Goal: Task Accomplishment & Management: Manage account settings

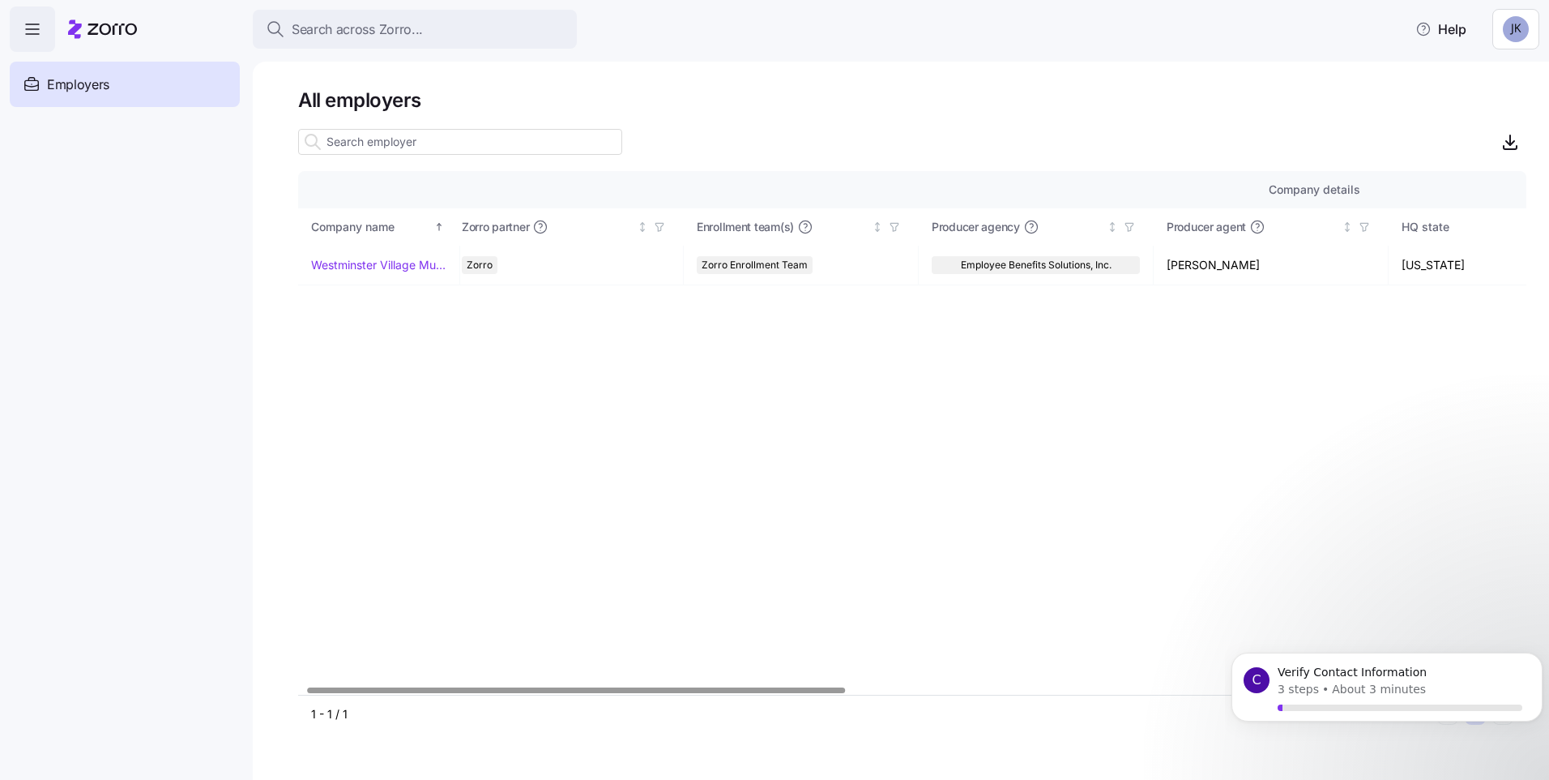
scroll to position [0, 19]
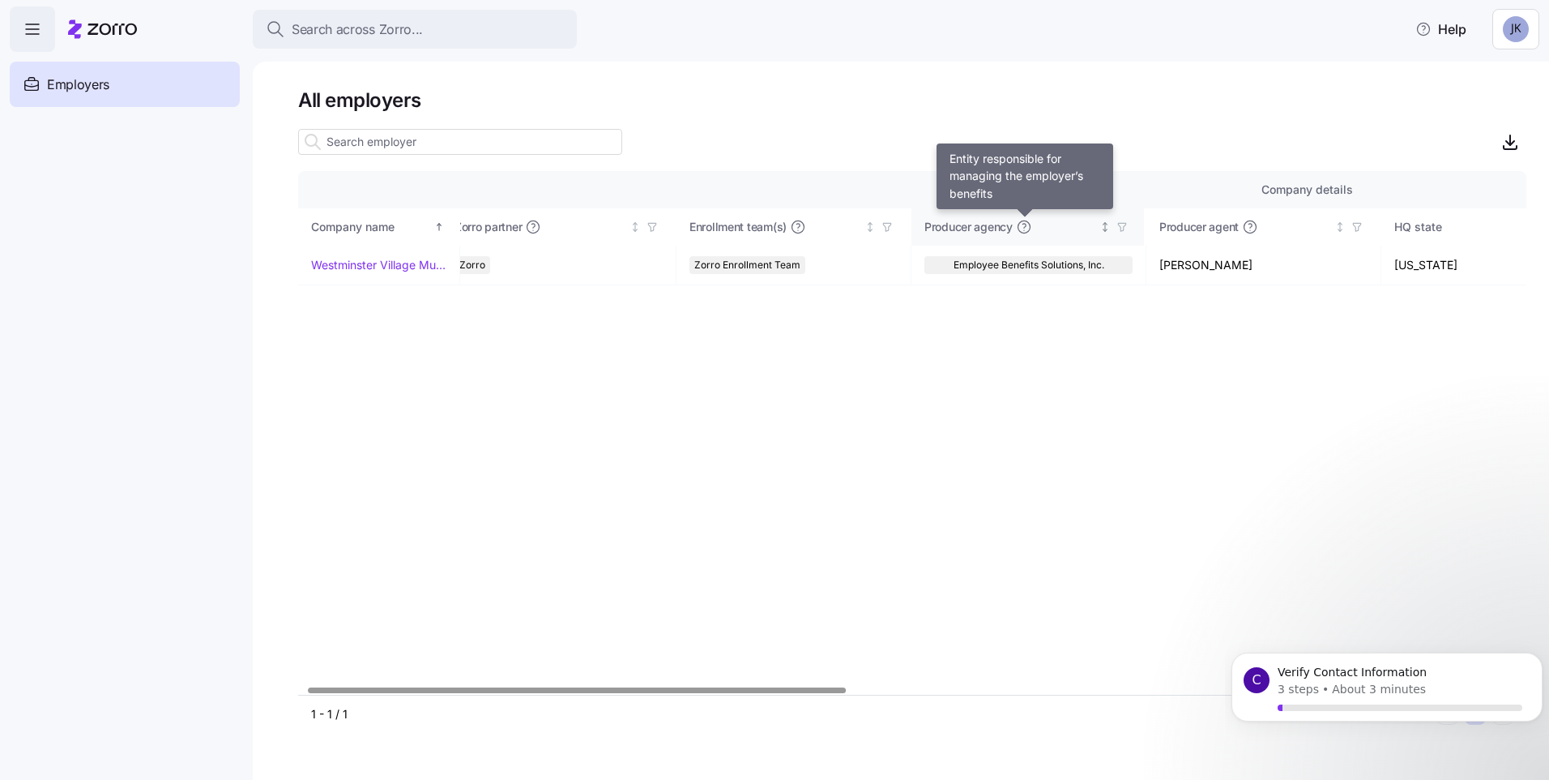
click at [1022, 227] on icon at bounding box center [1024, 227] width 16 height 16
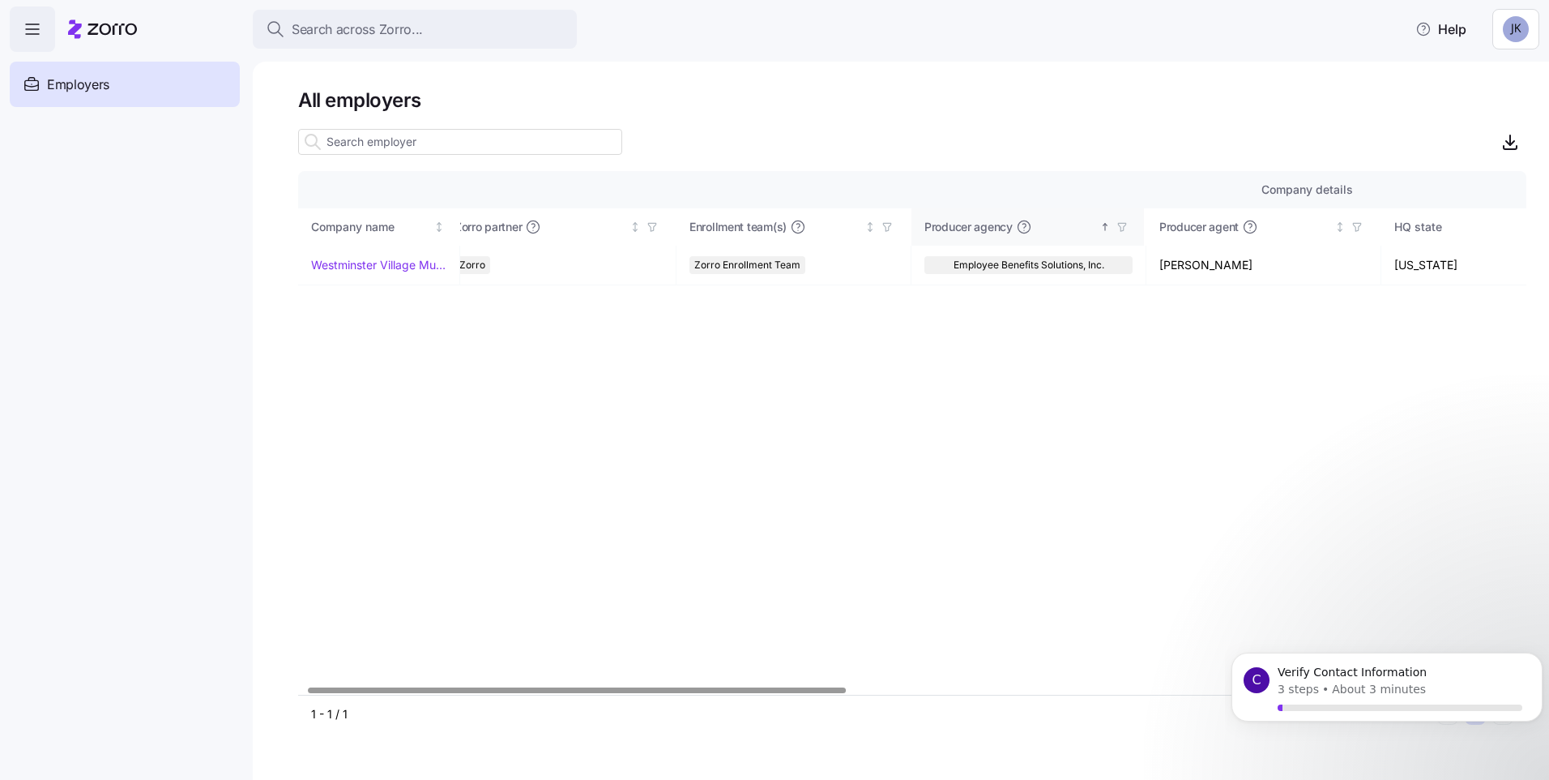
click at [1022, 227] on icon at bounding box center [1024, 227] width 16 height 16
click at [1101, 229] on icon "Sorted descending" at bounding box center [1105, 226] width 11 height 11
click at [1083, 265] on span "Employee Benefits Solutions, Inc." at bounding box center [1029, 265] width 151 height 18
click at [362, 263] on link "Westminster Village Muncie, Inc." at bounding box center [378, 265] width 135 height 16
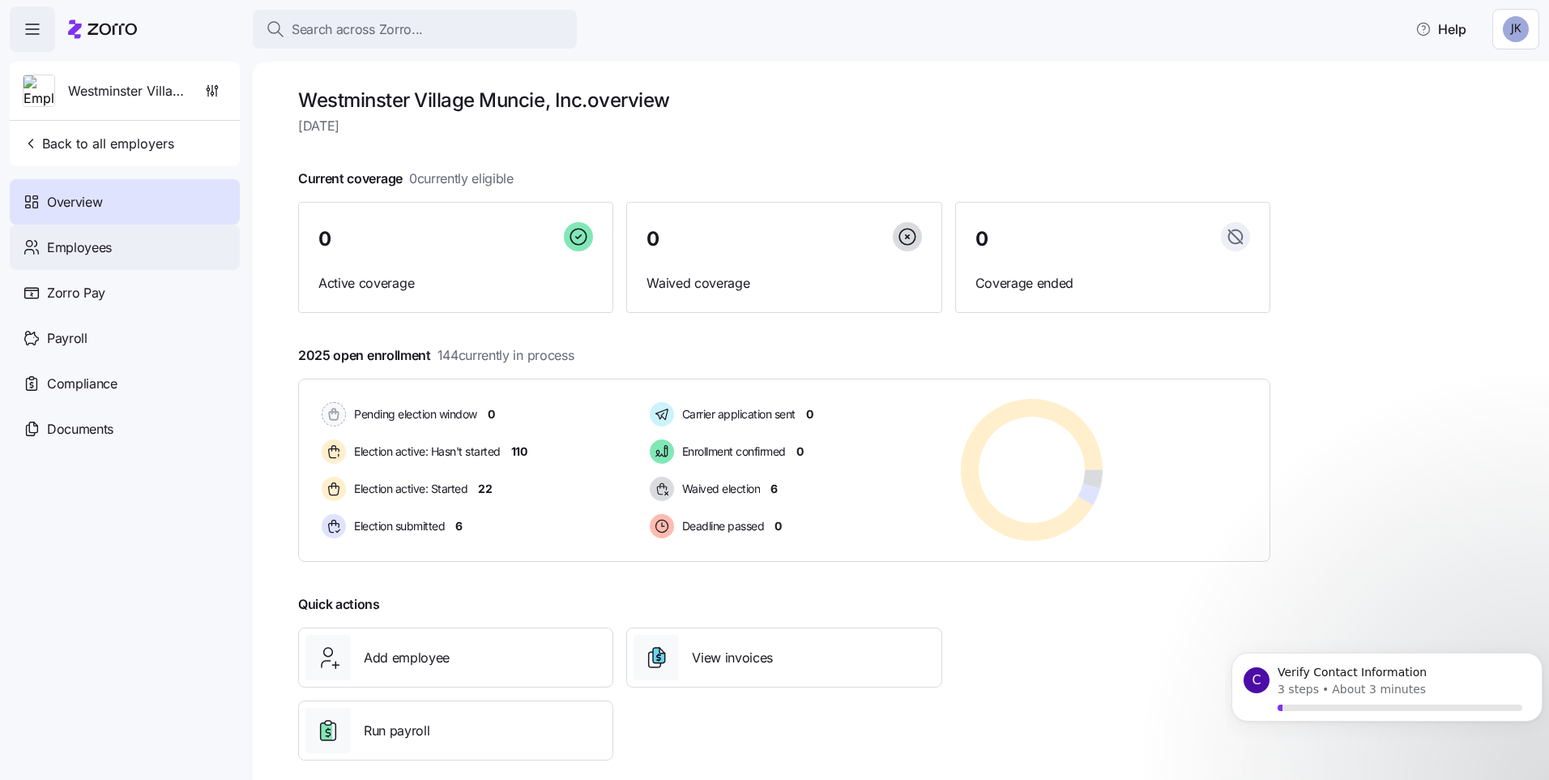
click at [79, 235] on div "Employees" at bounding box center [125, 246] width 230 height 45
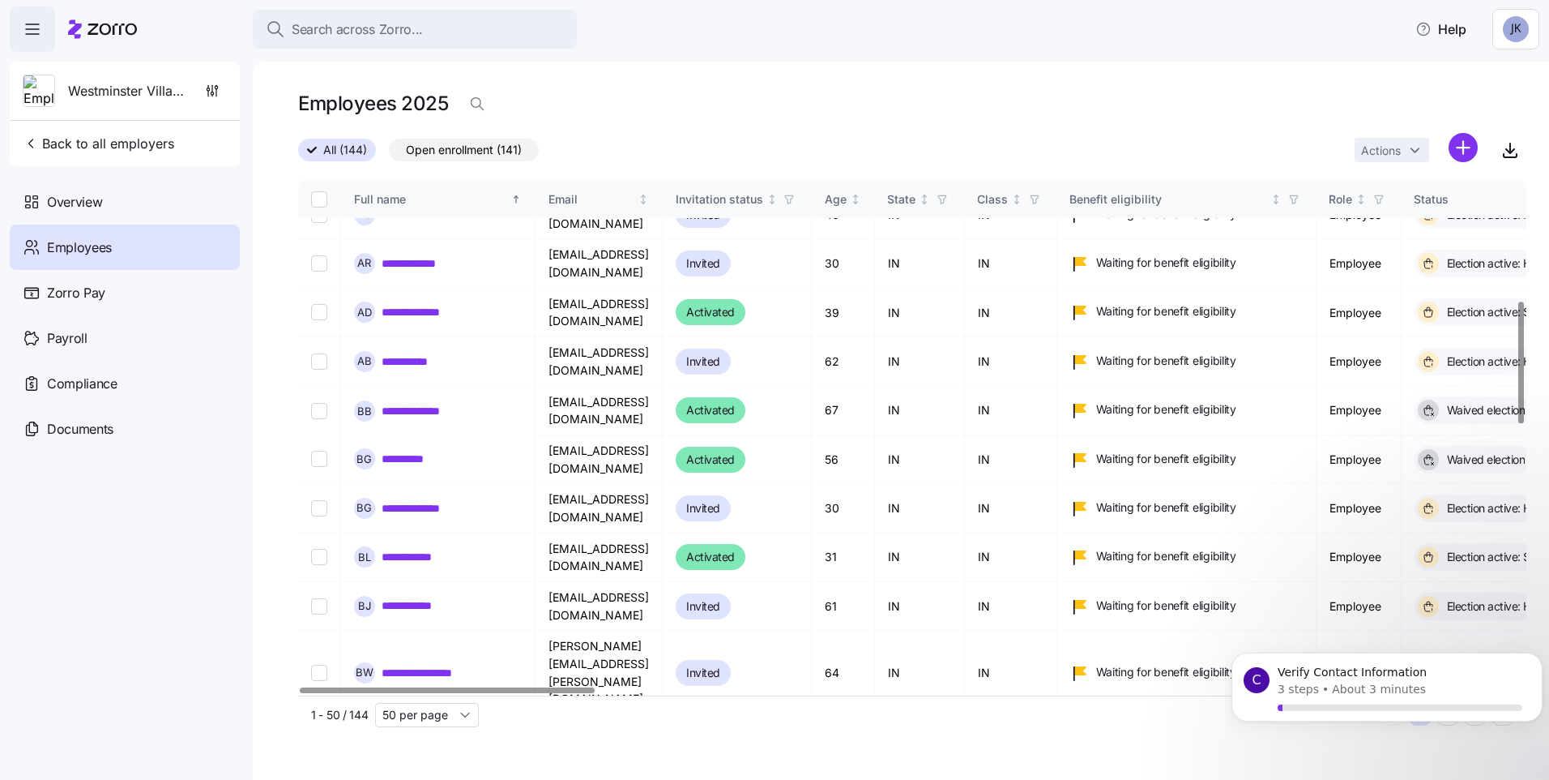
scroll to position [74, 0]
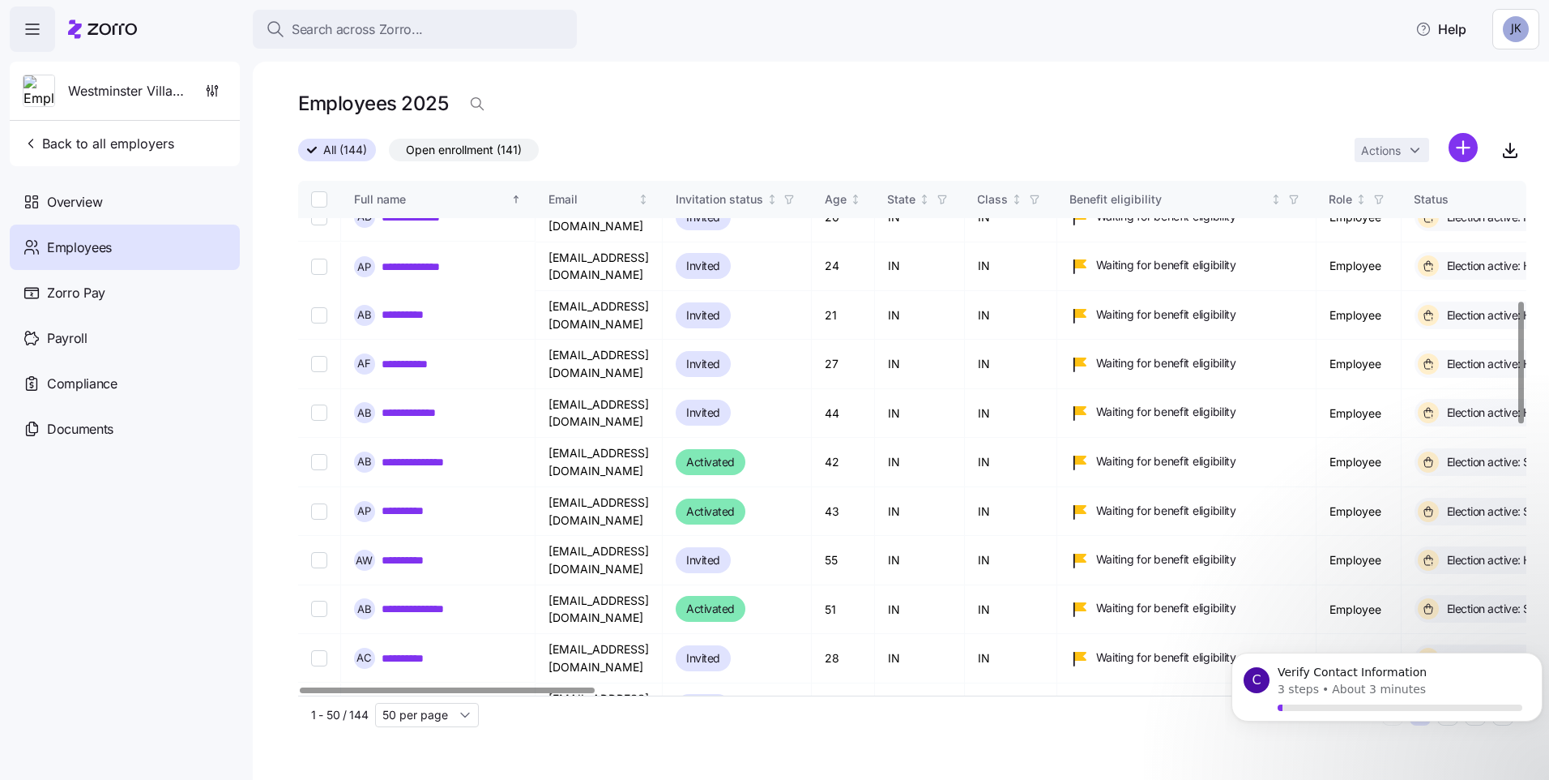
click at [1519, 302] on div at bounding box center [1522, 363] width 6 height 122
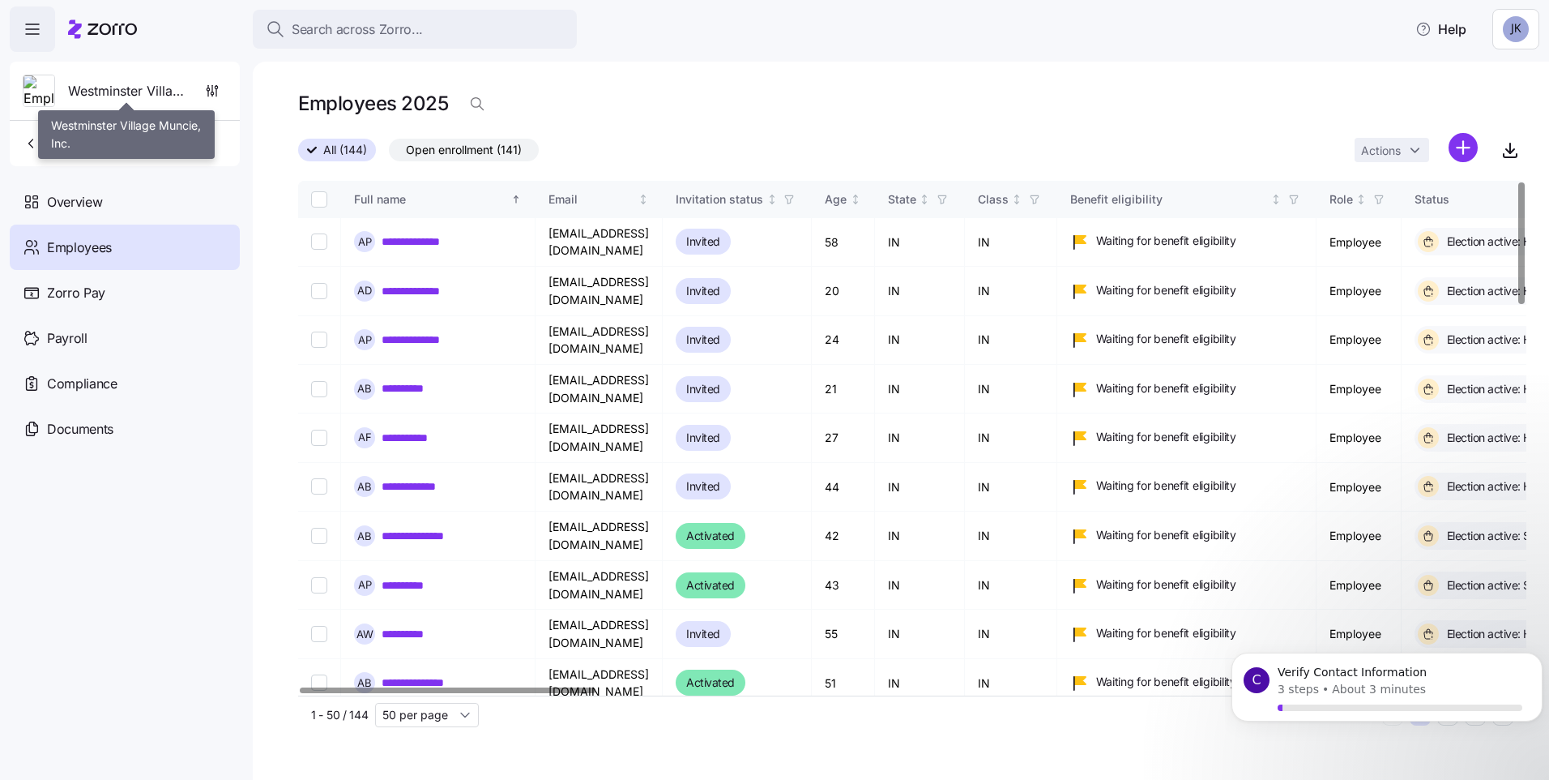
click at [108, 100] on span "Westminster Village Muncie, Inc." at bounding box center [126, 91] width 117 height 20
click at [1254, 681] on div "C" at bounding box center [1257, 680] width 26 height 26
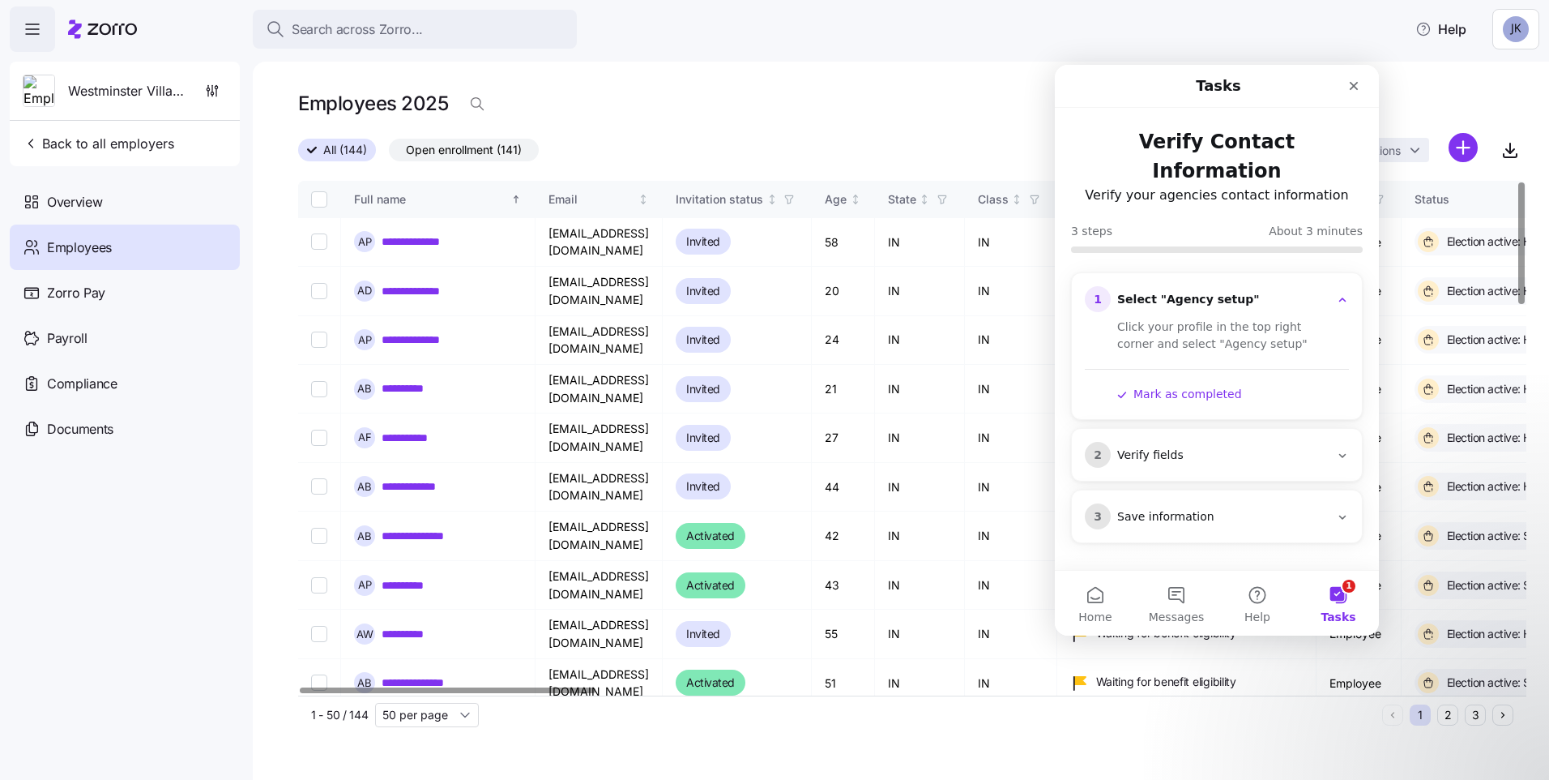
click at [1341, 442] on div "2 Verify fields" at bounding box center [1217, 455] width 264 height 26
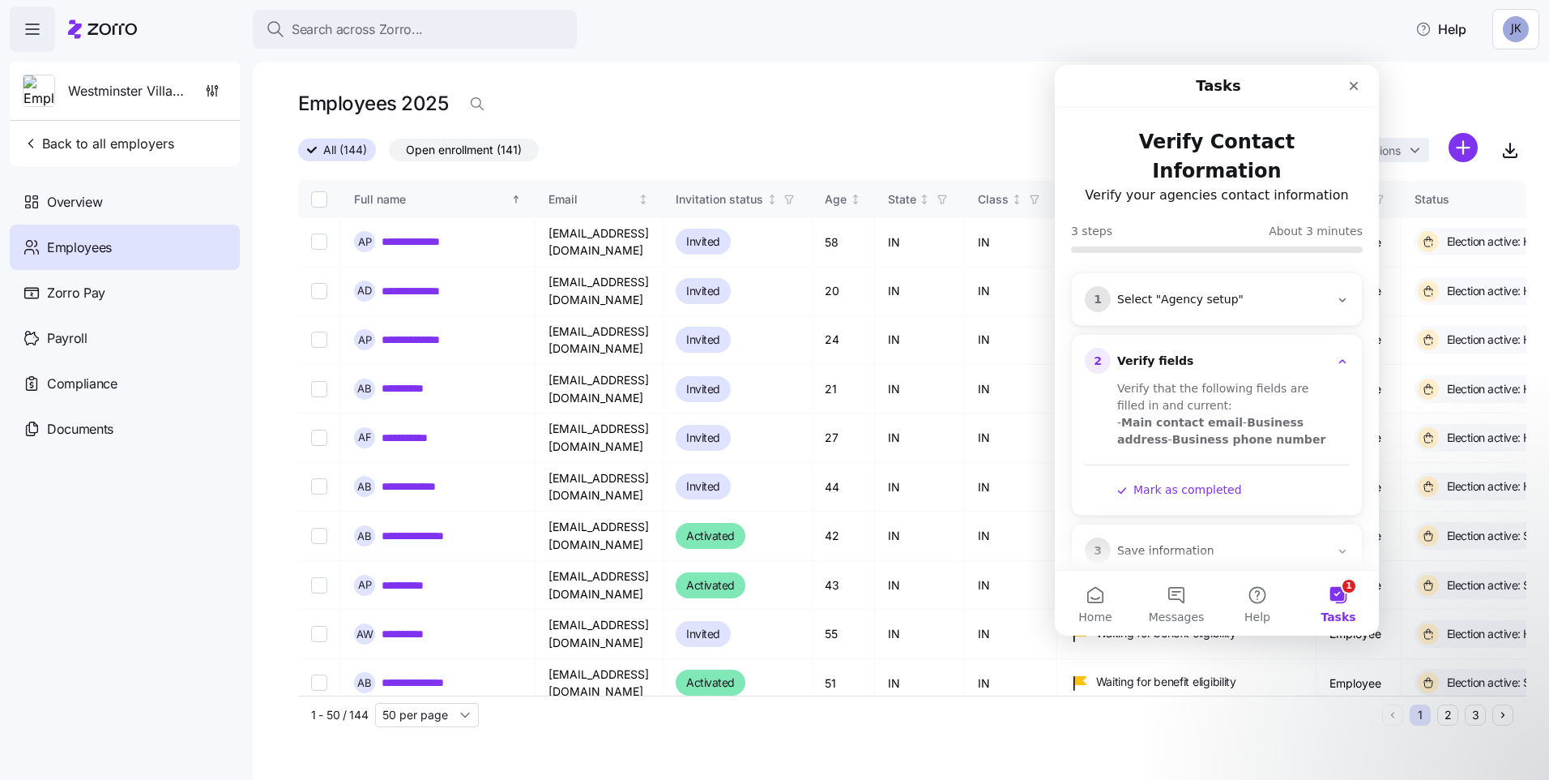
click at [1338, 293] on icon "Intercom messenger" at bounding box center [1342, 299] width 13 height 13
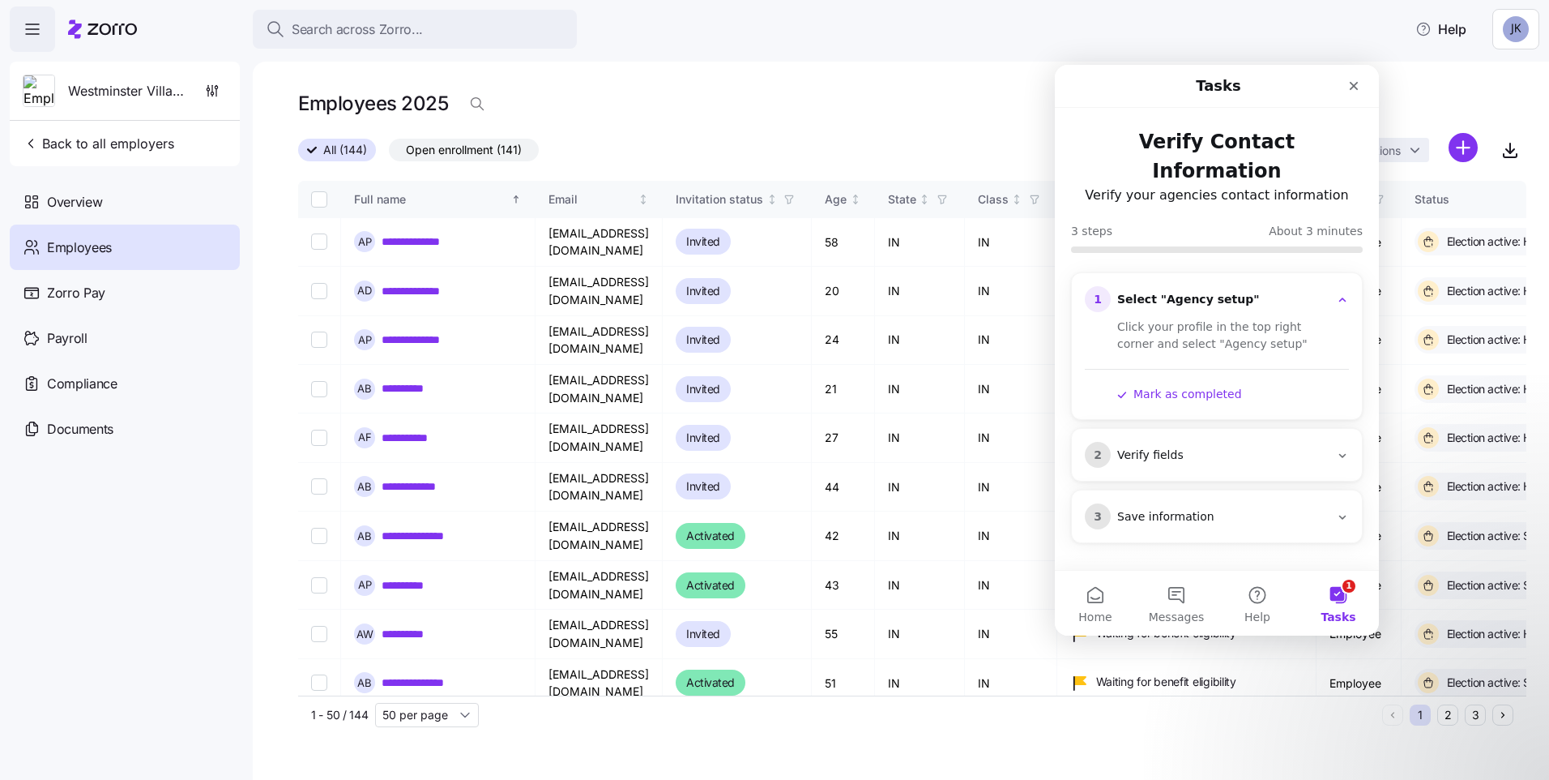
drag, startPoint x: 1449, startPoint y: 71, endPoint x: 1470, endPoint y: 54, distance: 27.1
click at [1455, 67] on div "**********" at bounding box center [901, 421] width 1296 height 718
click at [1524, 20] on html "**********" at bounding box center [774, 385] width 1549 height 770
click at [1352, 85] on icon "Close" at bounding box center [1354, 86] width 9 height 9
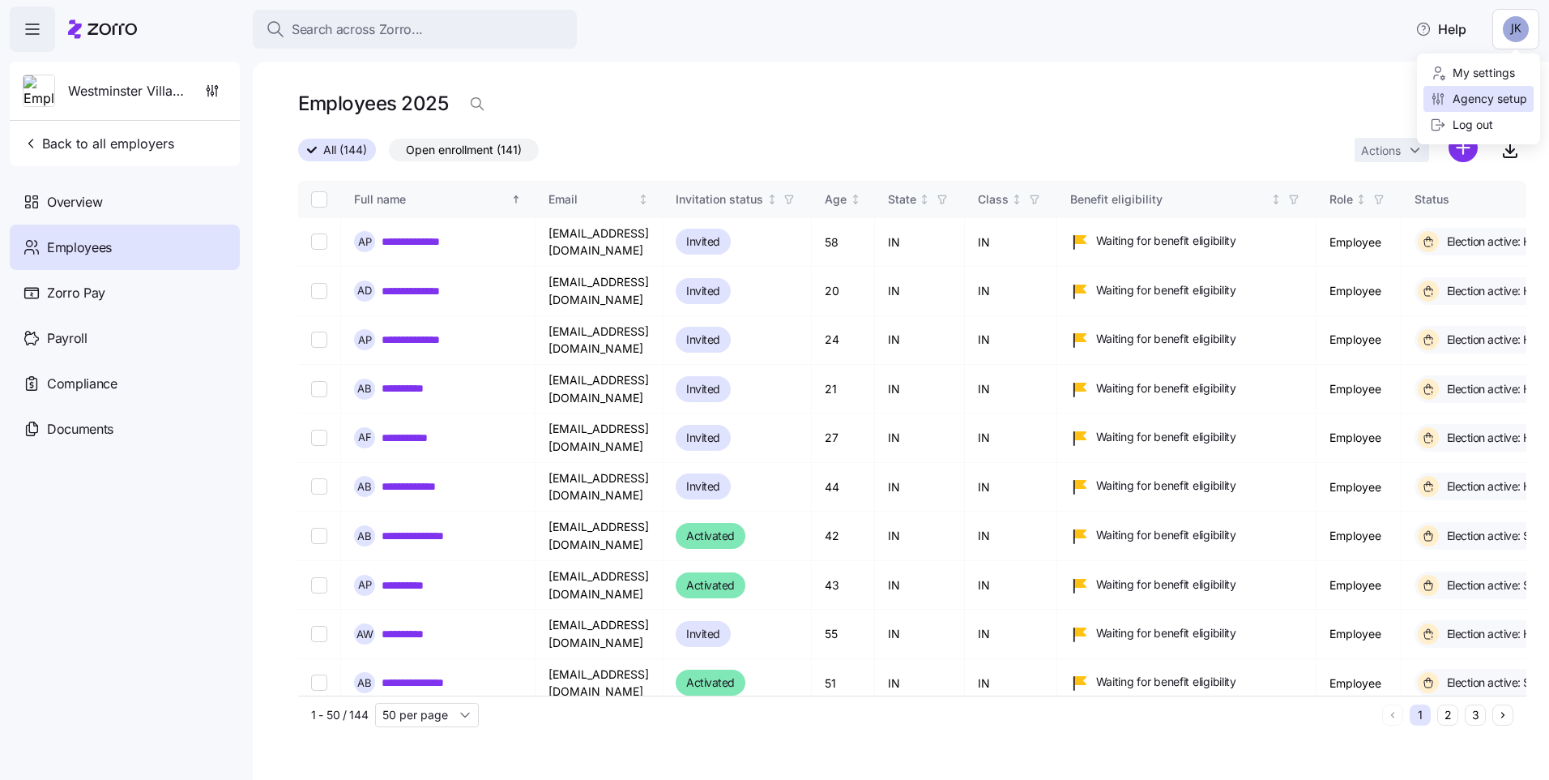
click at [1448, 93] on div "Agency setup" at bounding box center [1478, 99] width 97 height 18
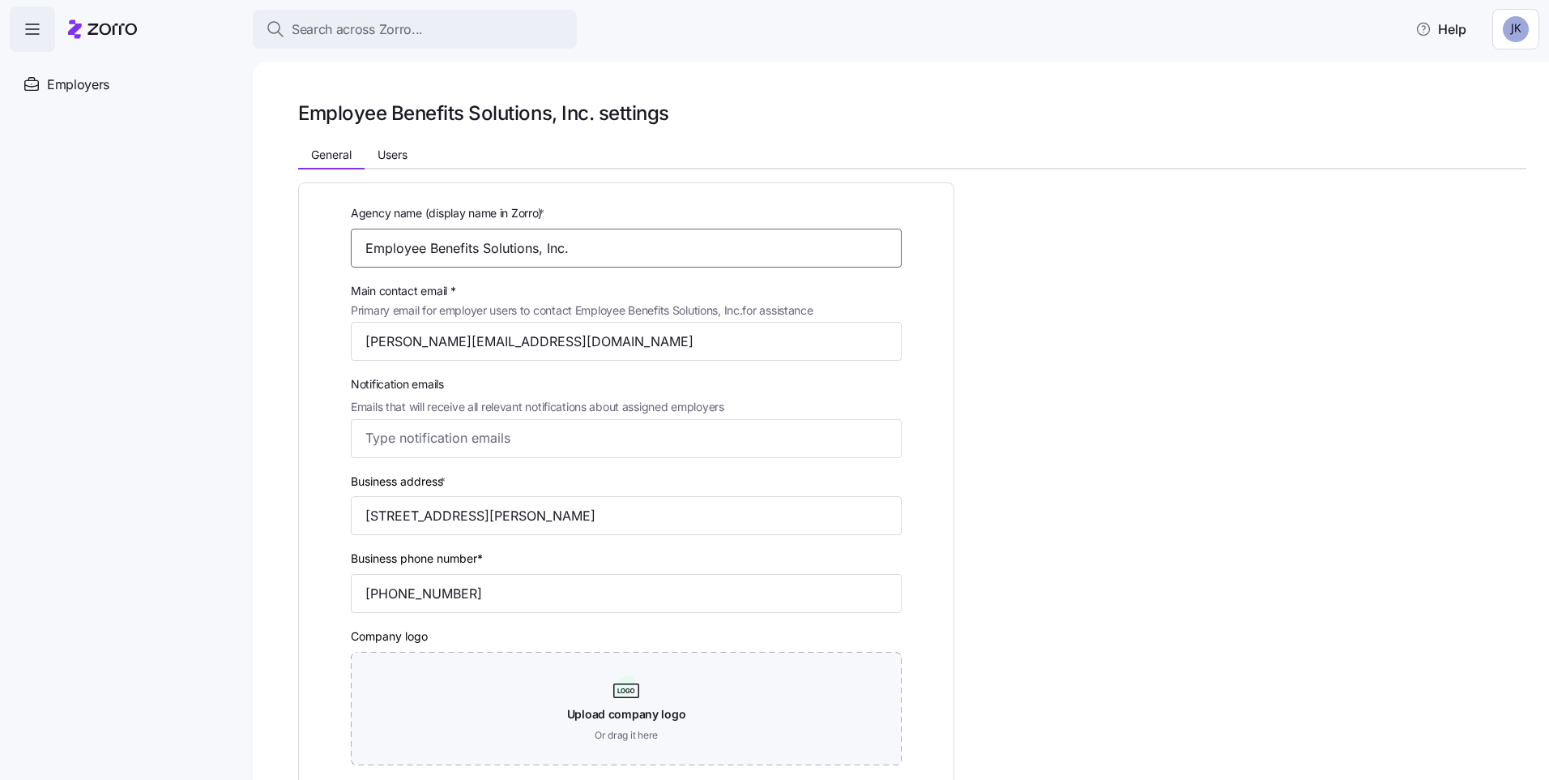
drag, startPoint x: 571, startPoint y: 247, endPoint x: 353, endPoint y: 239, distance: 218.1
click at [353, 239] on input "Employee Benefits Solutions, Inc." at bounding box center [626, 248] width 551 height 39
type input "ebcagency"
drag, startPoint x: 580, startPoint y: 340, endPoint x: 252, endPoint y: 305, distance: 330.0
click at [325, 336] on div "Agency name (display name in Zorro) * ebcagency Main contact email * Primary em…" at bounding box center [626, 500] width 616 height 595
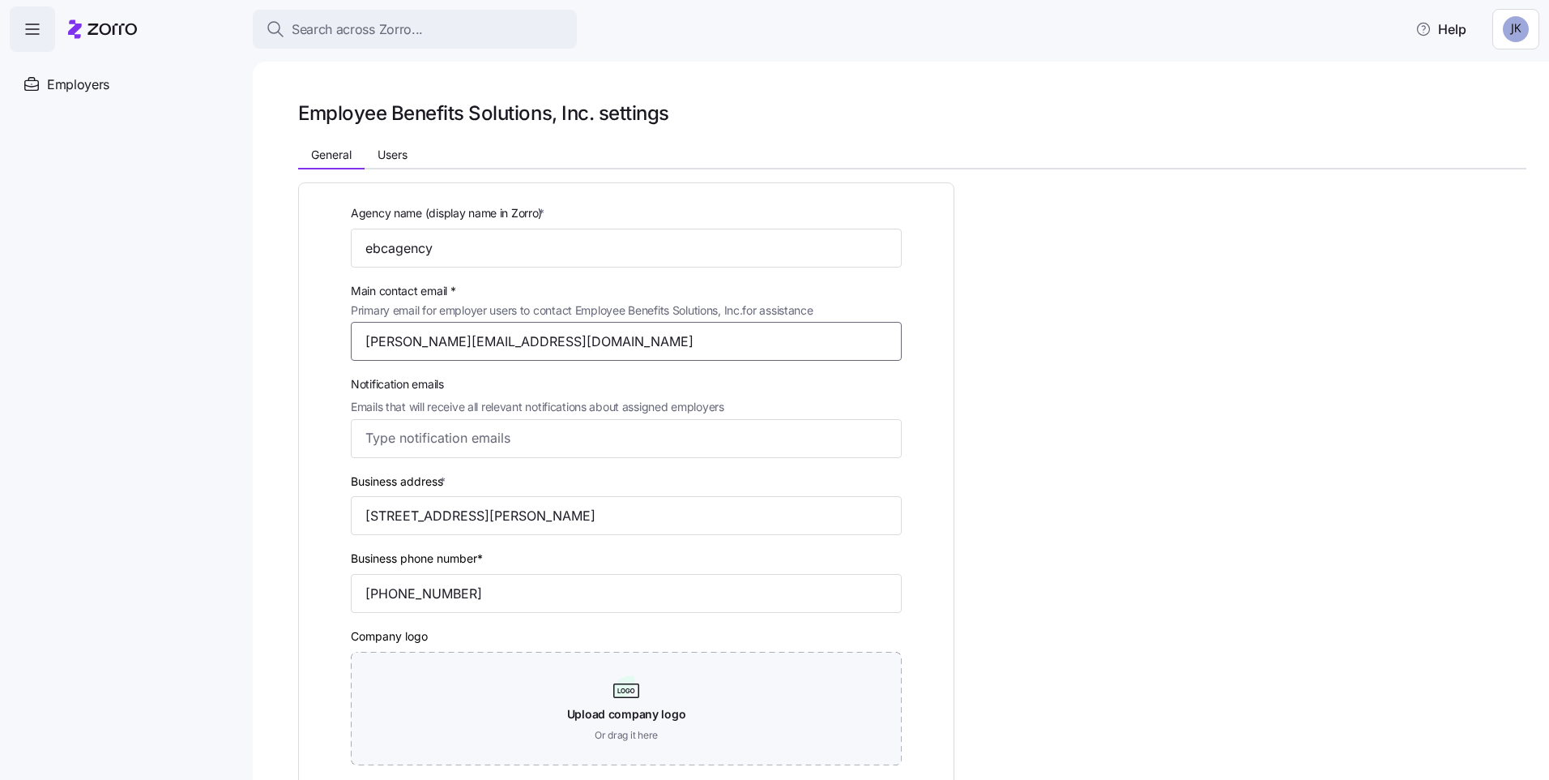
type input "jana@ebcagency.com"
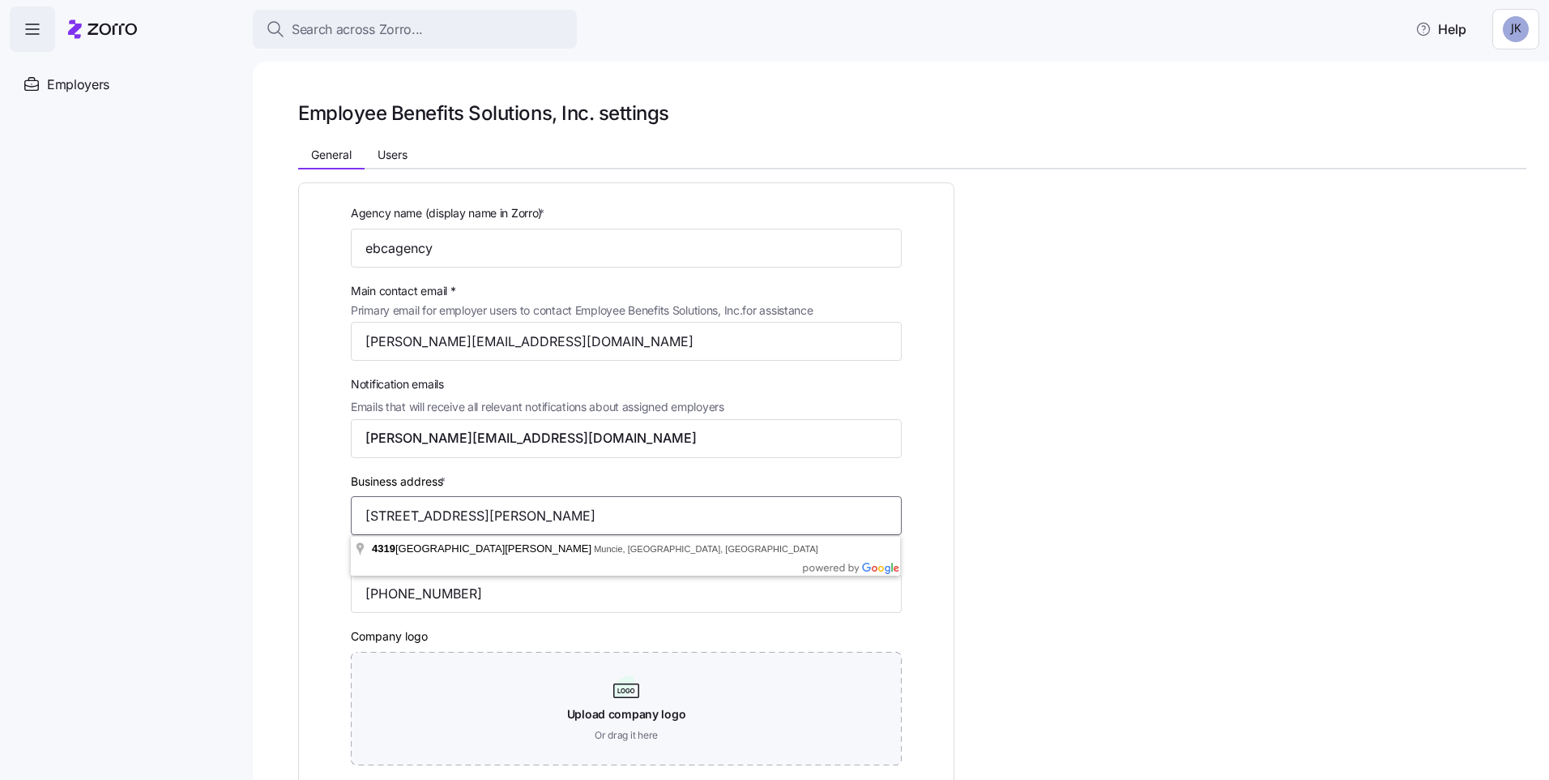
drag, startPoint x: 763, startPoint y: 517, endPoint x: 283, endPoint y: 521, distance: 480.5
click at [318, 534] on div "Agency name (display name in Zorro) * ebcagency Main contact email * Primary em…" at bounding box center [626, 500] width 616 height 595
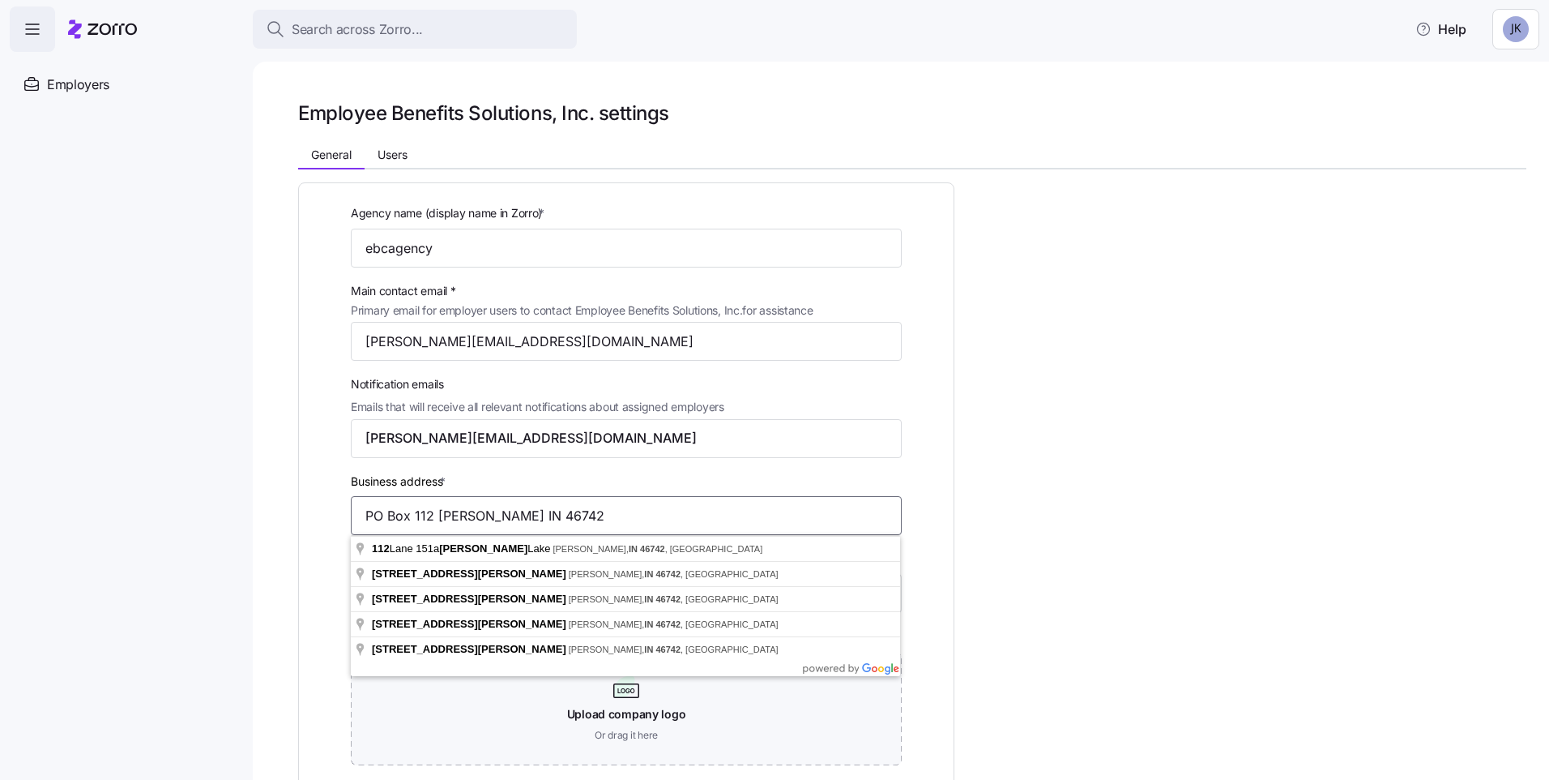
type input "PO Box 112 Hamilton IN 46742"
click at [1046, 519] on div "Agency name (display name in Zorro) * ebcagency Main contact email * Primary em…" at bounding box center [912, 594] width 1228 height 851
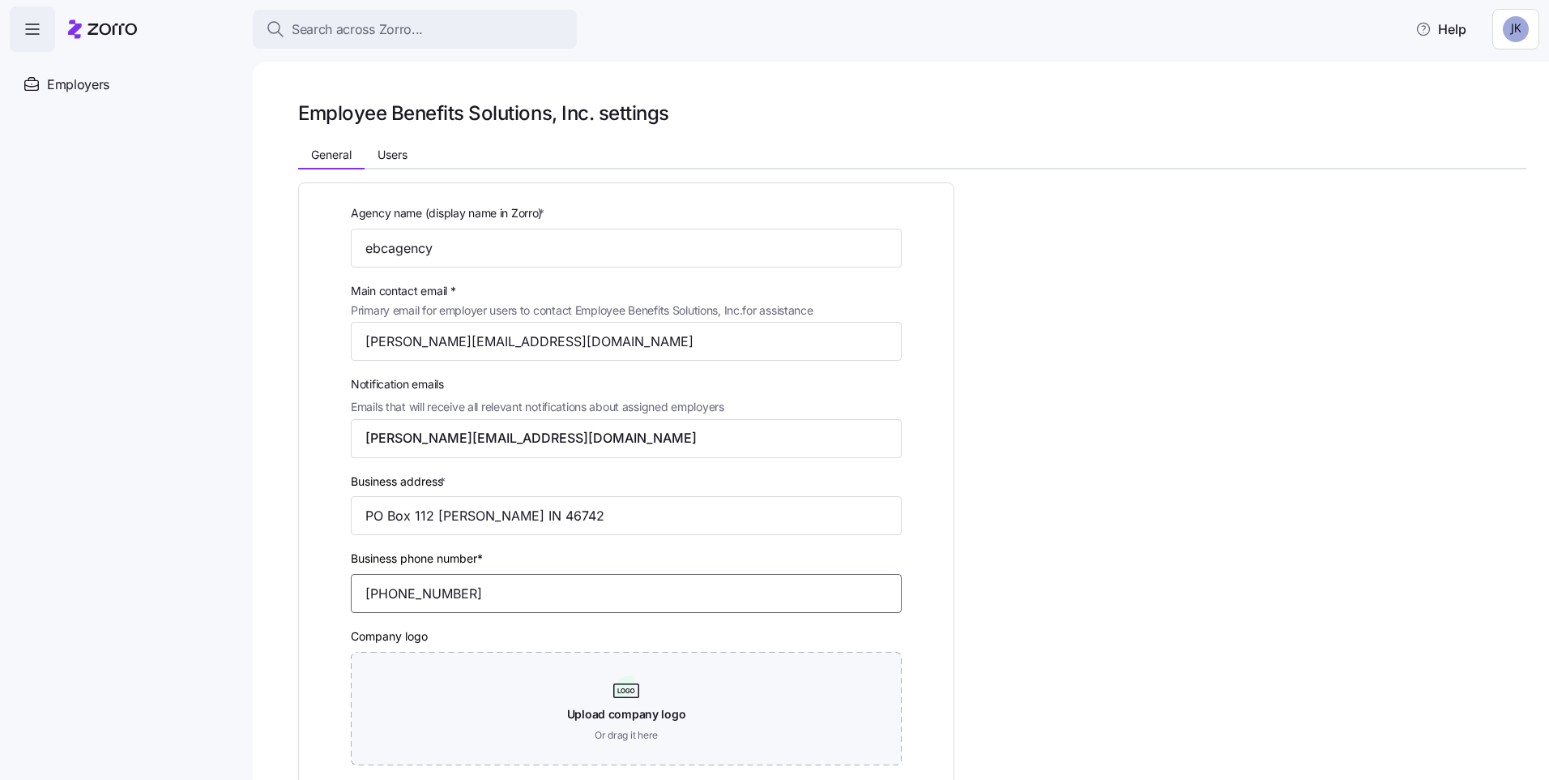
drag, startPoint x: 468, startPoint y: 594, endPoint x: 337, endPoint y: 592, distance: 130.5
click at [337, 592] on div "Agency name (display name in Zorro) * ebcagency Main contact email * Primary em…" at bounding box center [626, 500] width 616 height 595
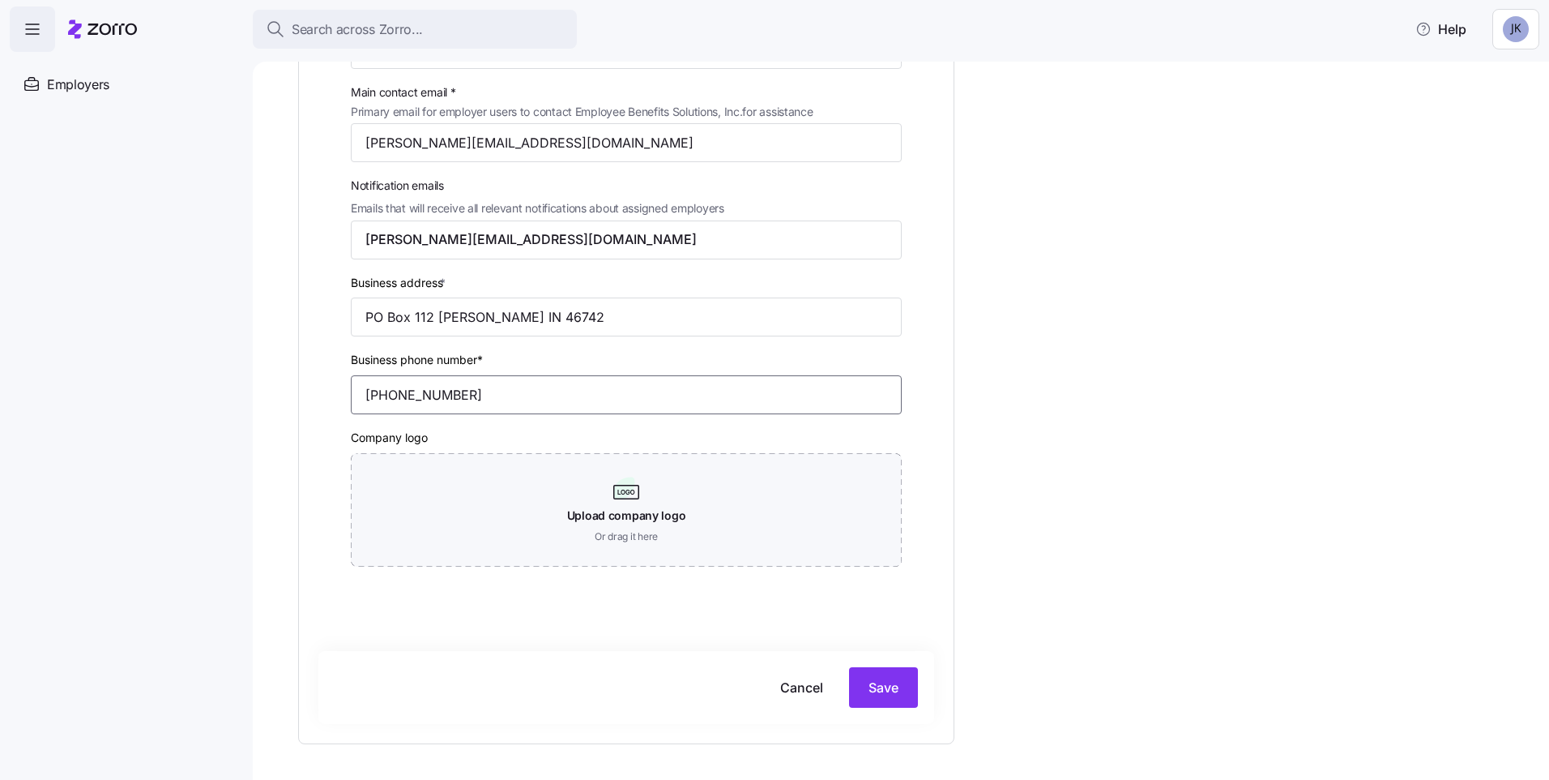
scroll to position [211, 0]
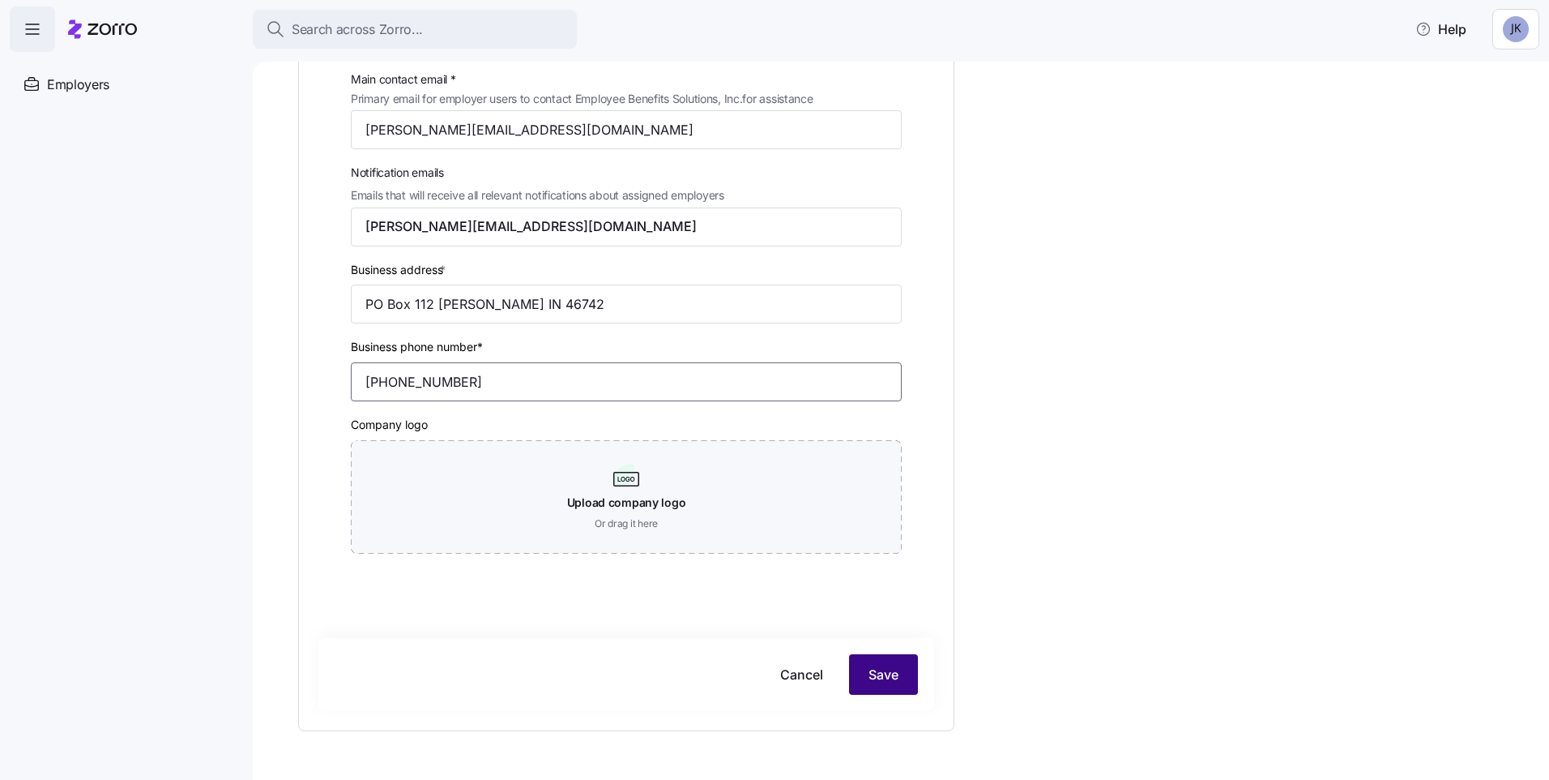
type input "(317) 752-1289"
click at [884, 664] on span "Save" at bounding box center [884, 673] width 30 height 19
drag, startPoint x: 828, startPoint y: 739, endPoint x: 854, endPoint y: 719, distance: 32.9
click at [831, 732] on div "Agency name (display name in Zorro) * ebcagency Main contact email * Primary em…" at bounding box center [912, 383] width 1228 height 851
click at [1514, 29] on html "Search across Zorro... Help Employers Demo employers Prospects Demo prospects A…" at bounding box center [774, 385] width 1549 height 770
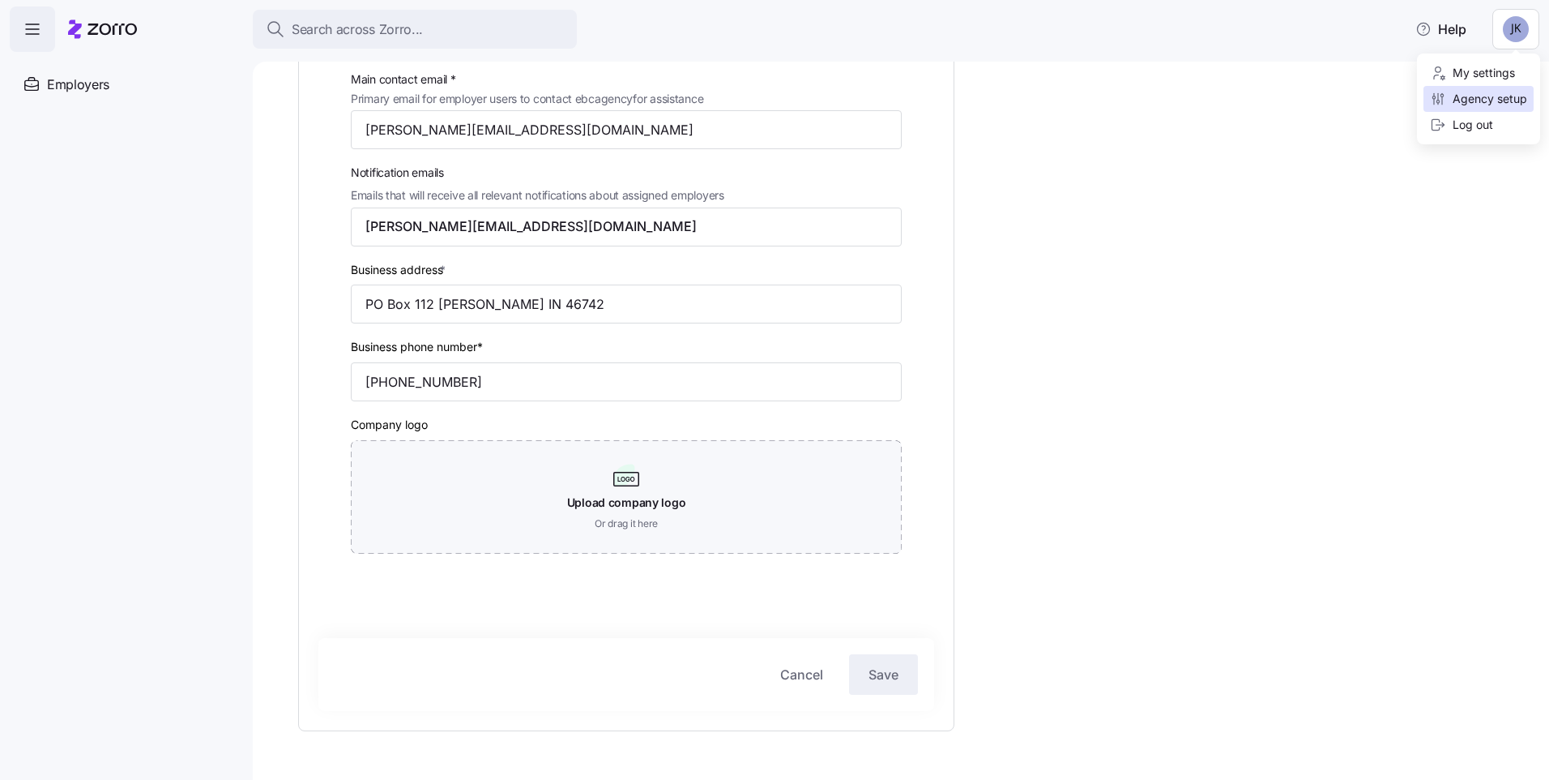
click at [1500, 96] on div "Agency setup" at bounding box center [1478, 99] width 97 height 18
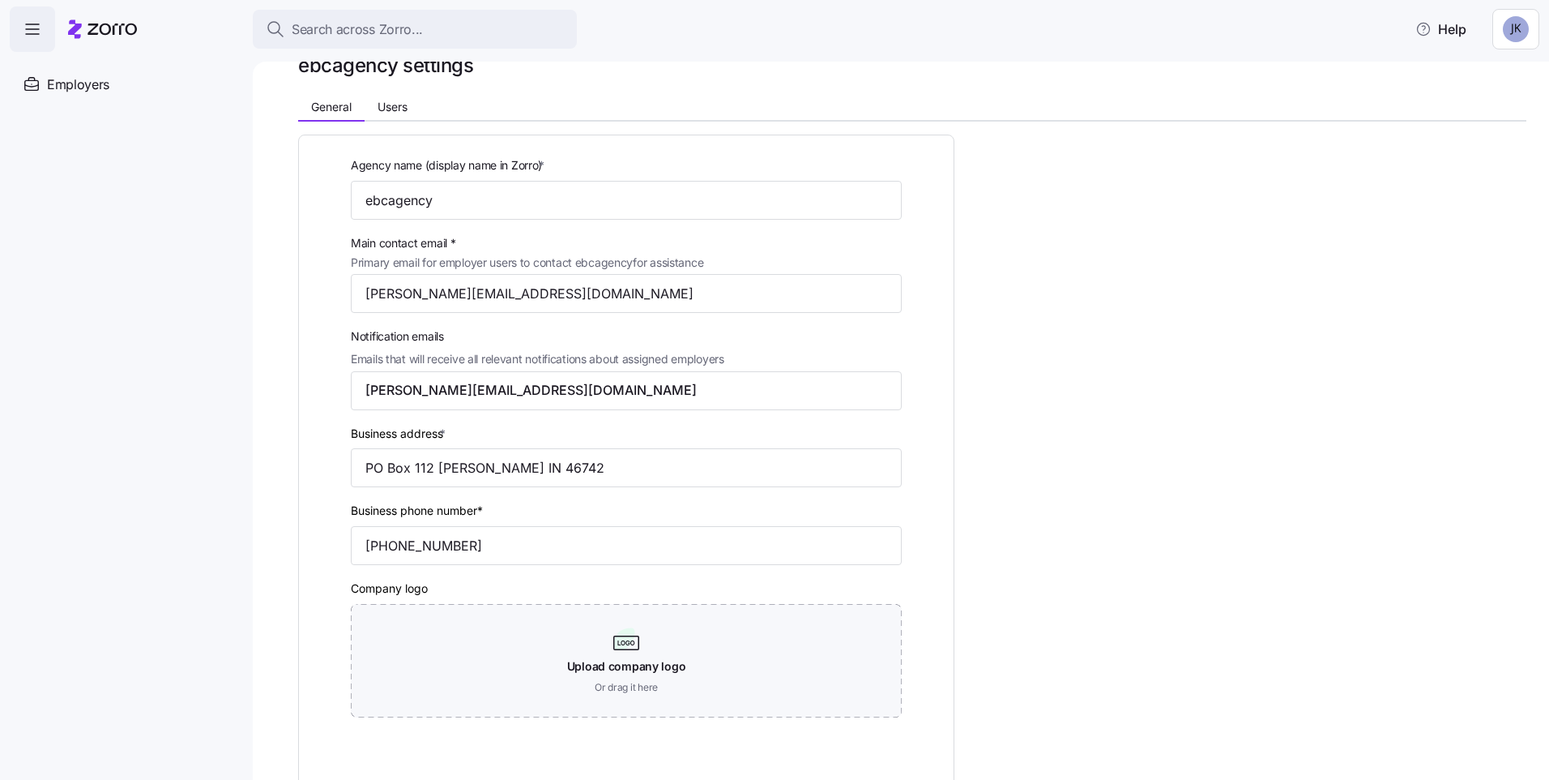
scroll to position [0, 0]
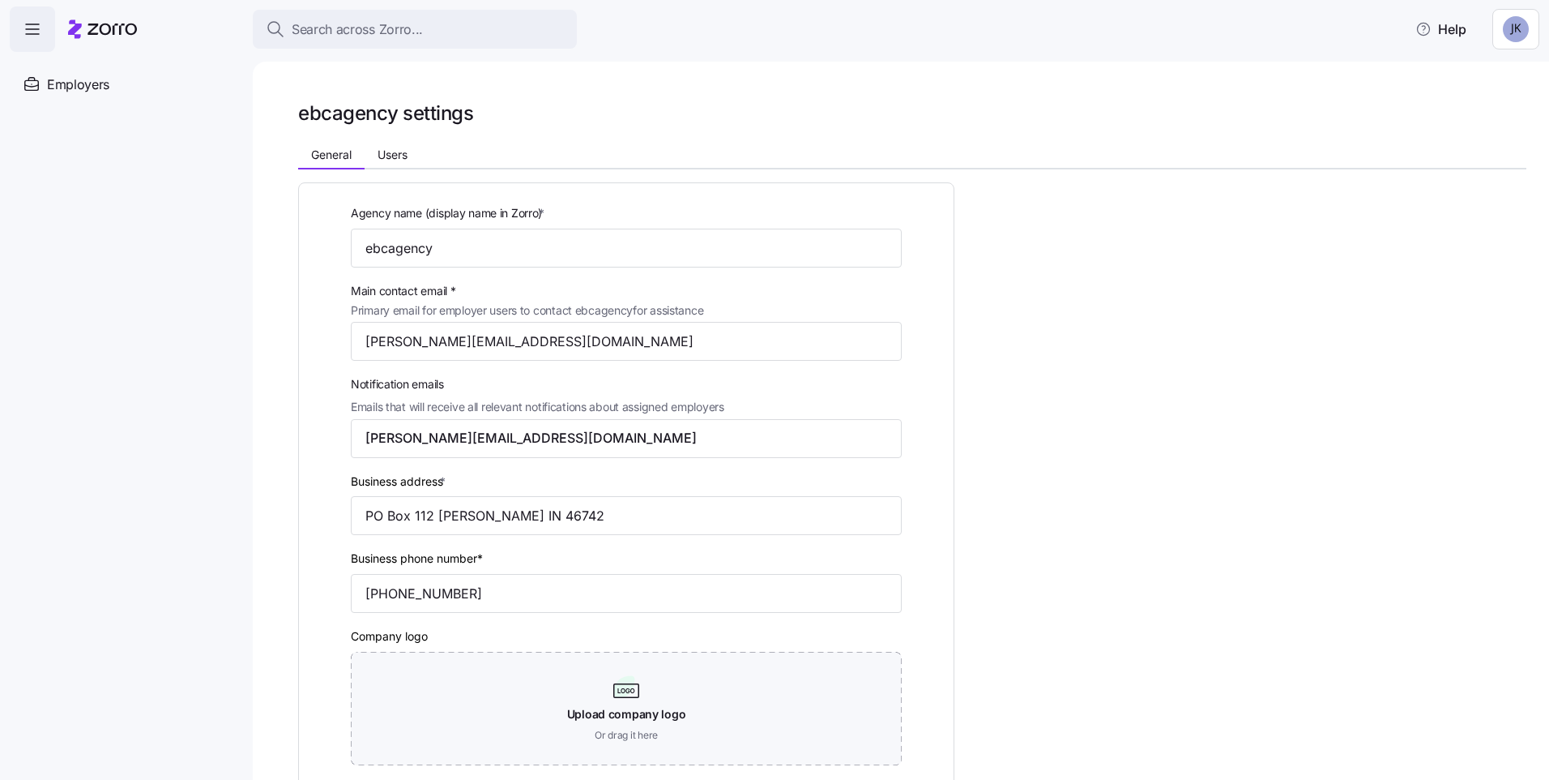
click at [23, 9] on span "button" at bounding box center [33, 29] width 44 height 44
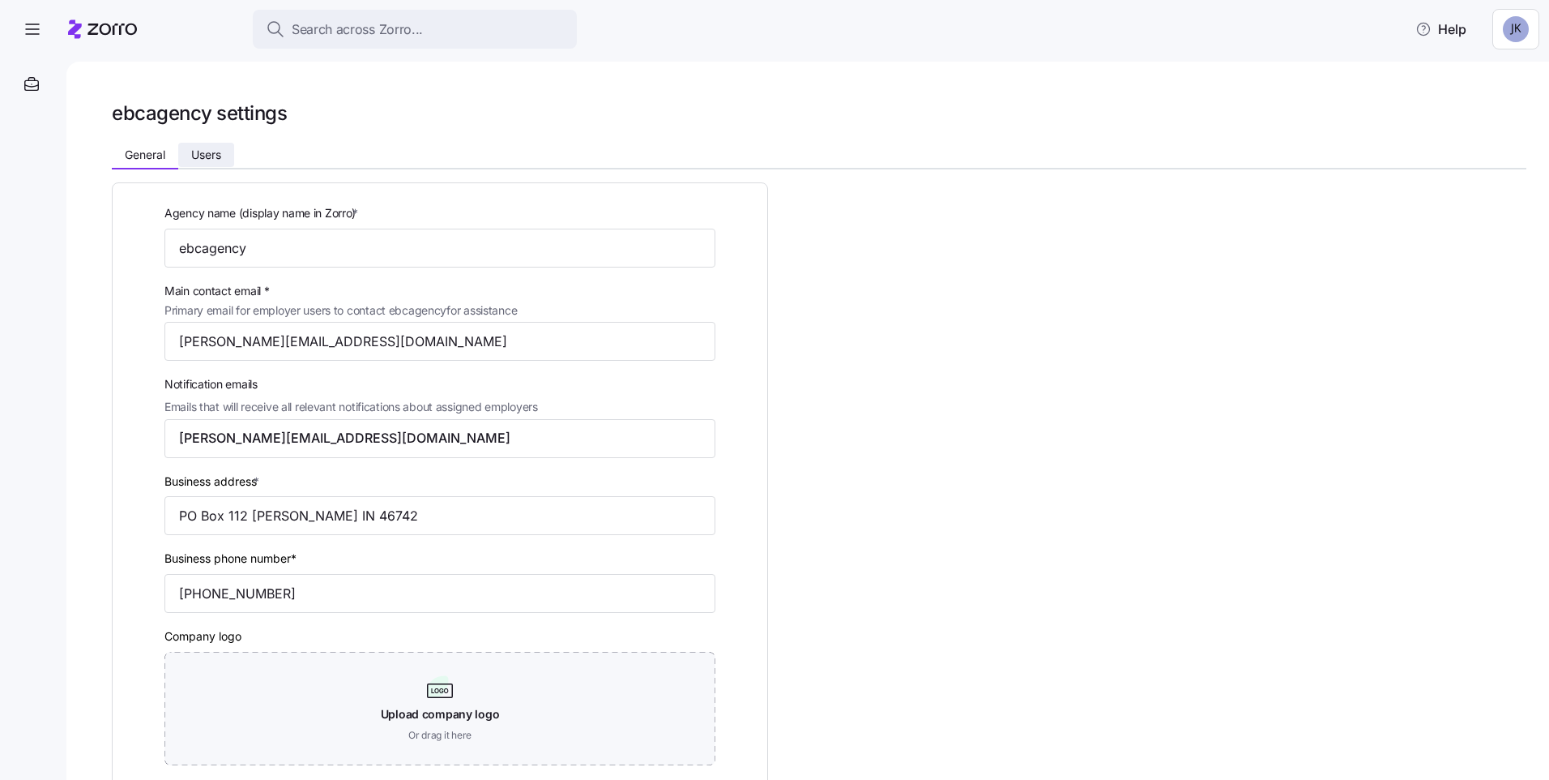
click at [220, 157] on span "Users" at bounding box center [206, 154] width 30 height 11
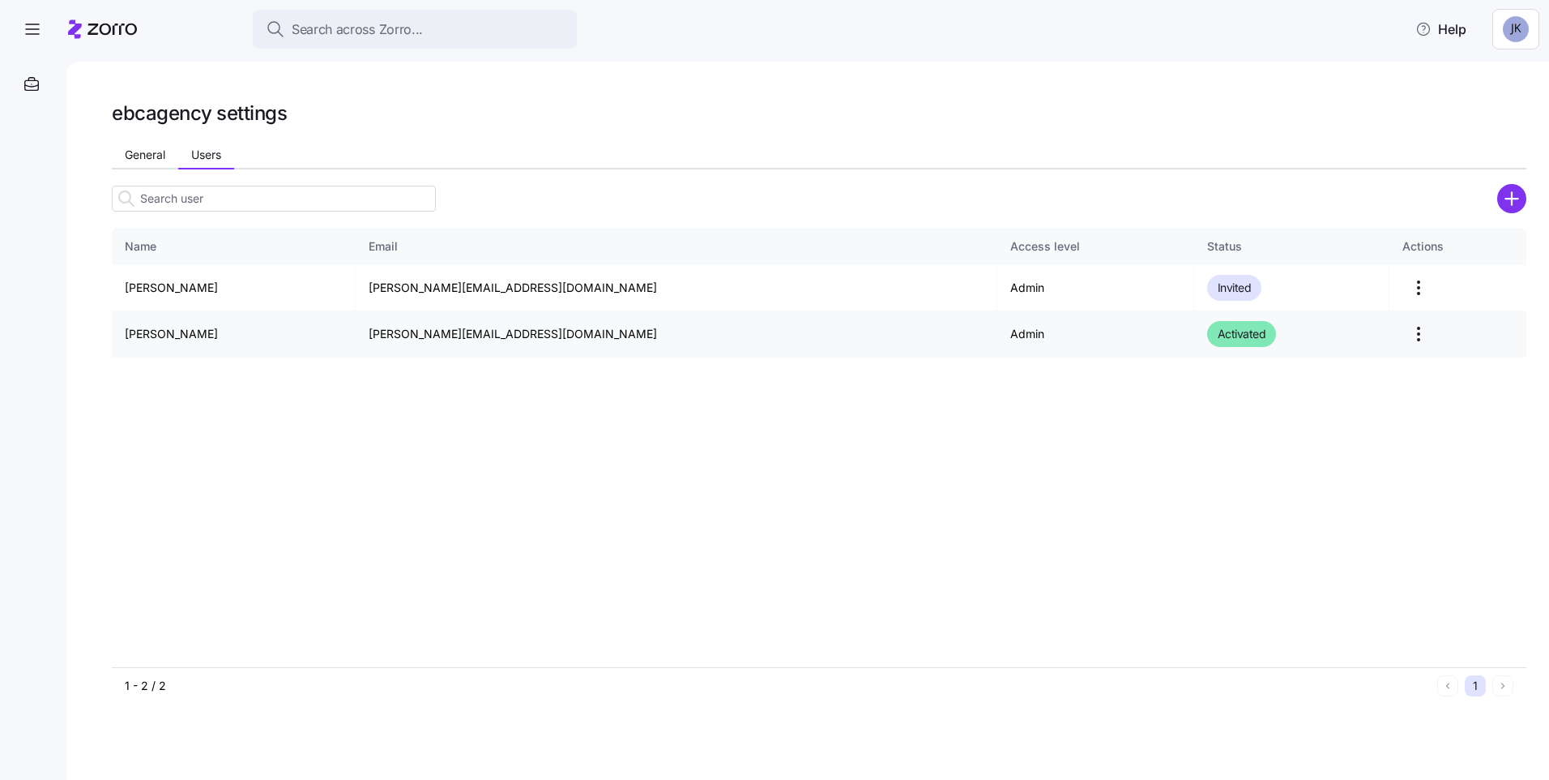
click at [1390, 334] on html "Search across Zorro... Help ebcagency settings General Users Name Email Access …" at bounding box center [774, 385] width 1549 height 770
click at [32, 25] on icon "button" at bounding box center [32, 28] width 19 height 19
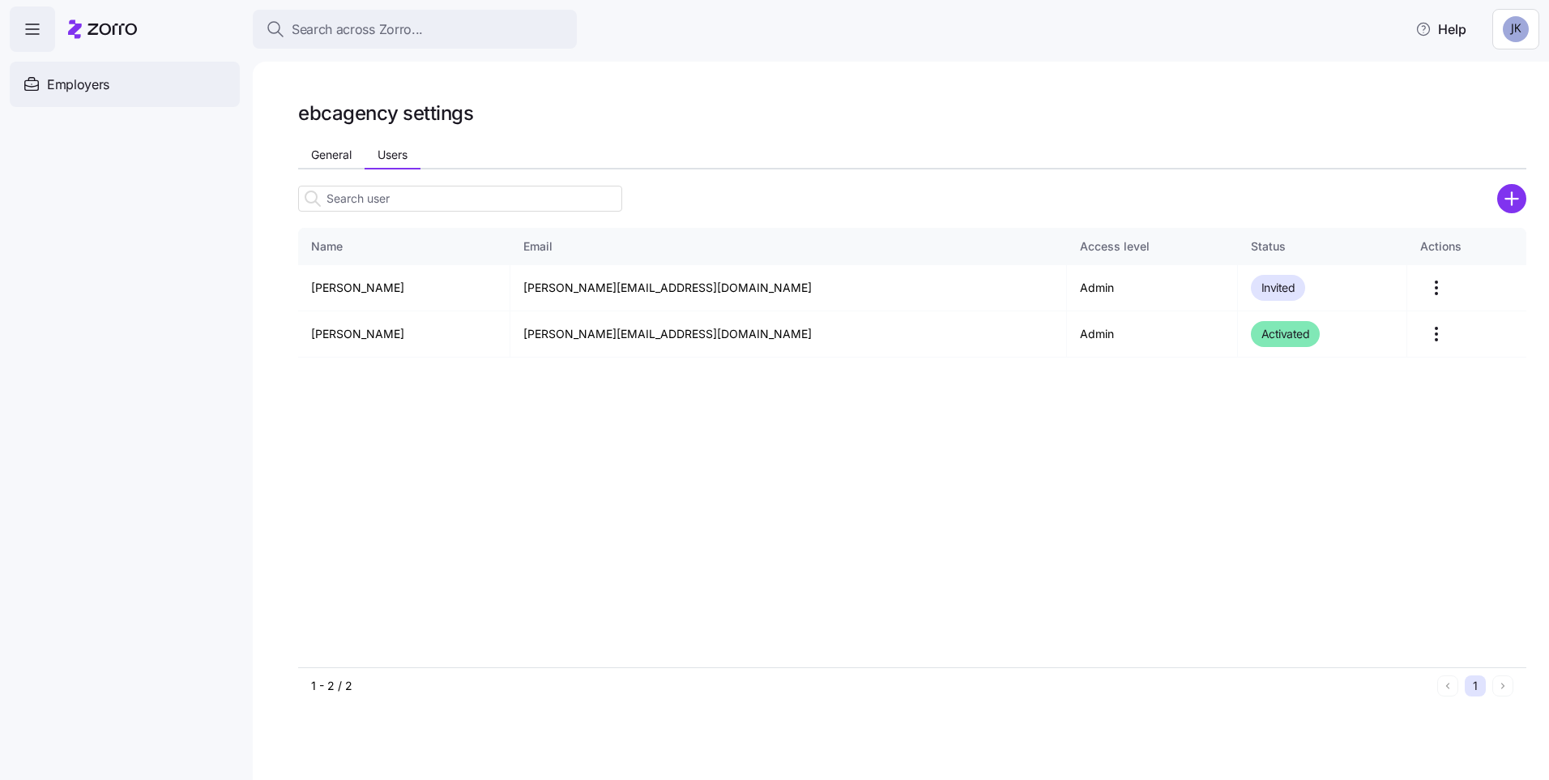
click at [55, 85] on span "Employers" at bounding box center [78, 85] width 62 height 20
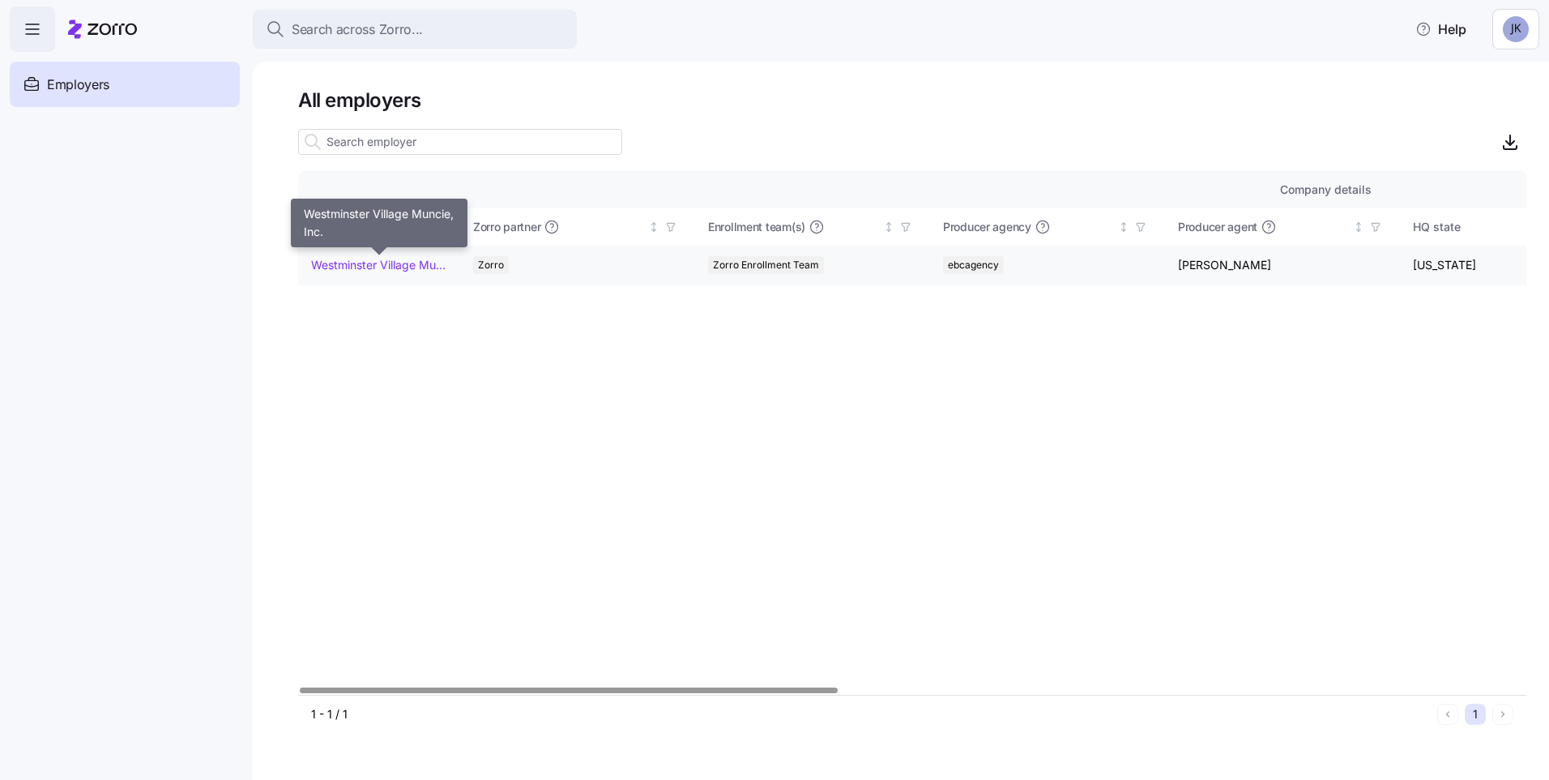
click at [345, 259] on link "Westminster Village Muncie, Inc." at bounding box center [378, 265] width 135 height 16
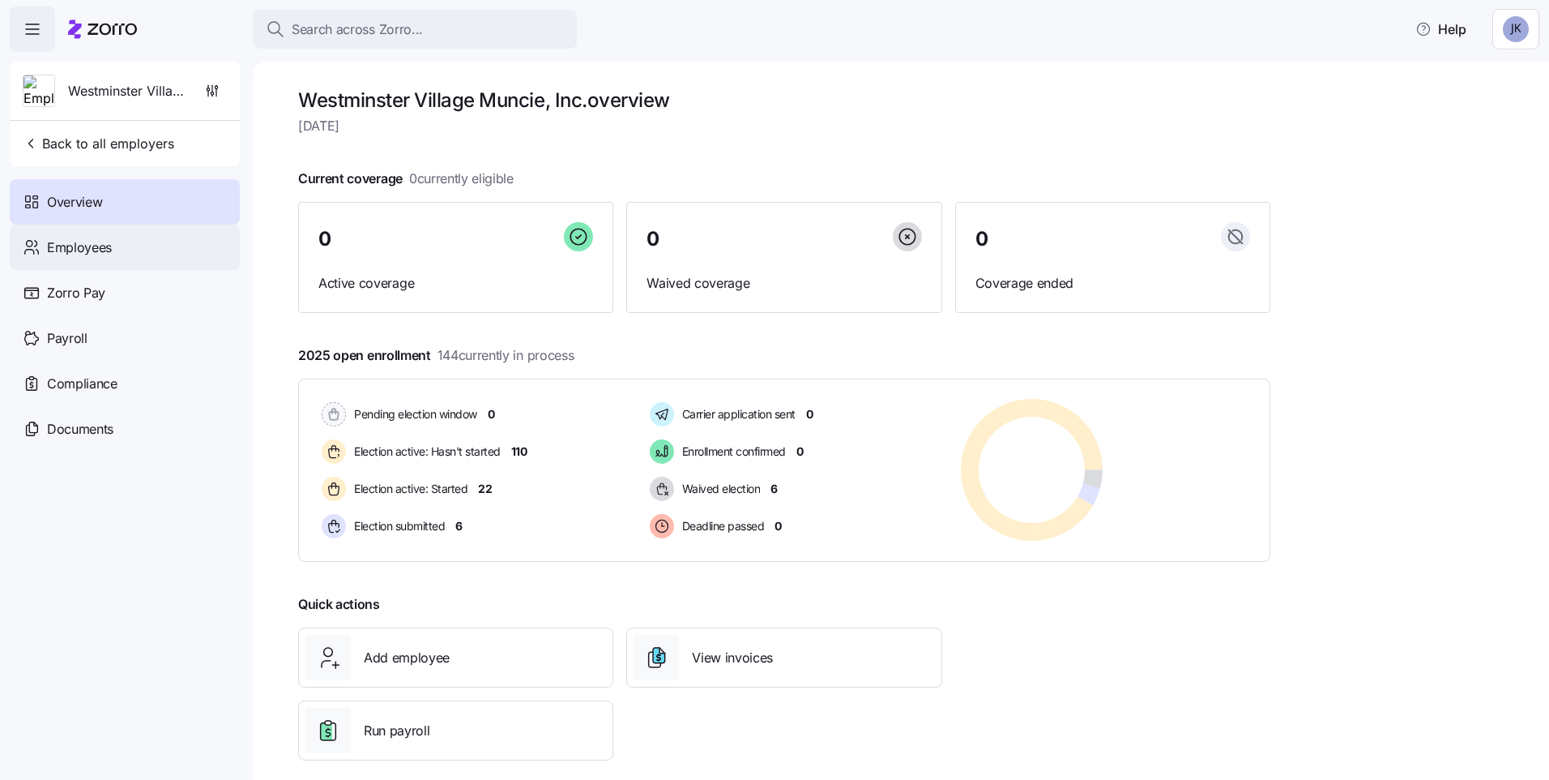
click at [63, 250] on span "Employees" at bounding box center [79, 247] width 65 height 20
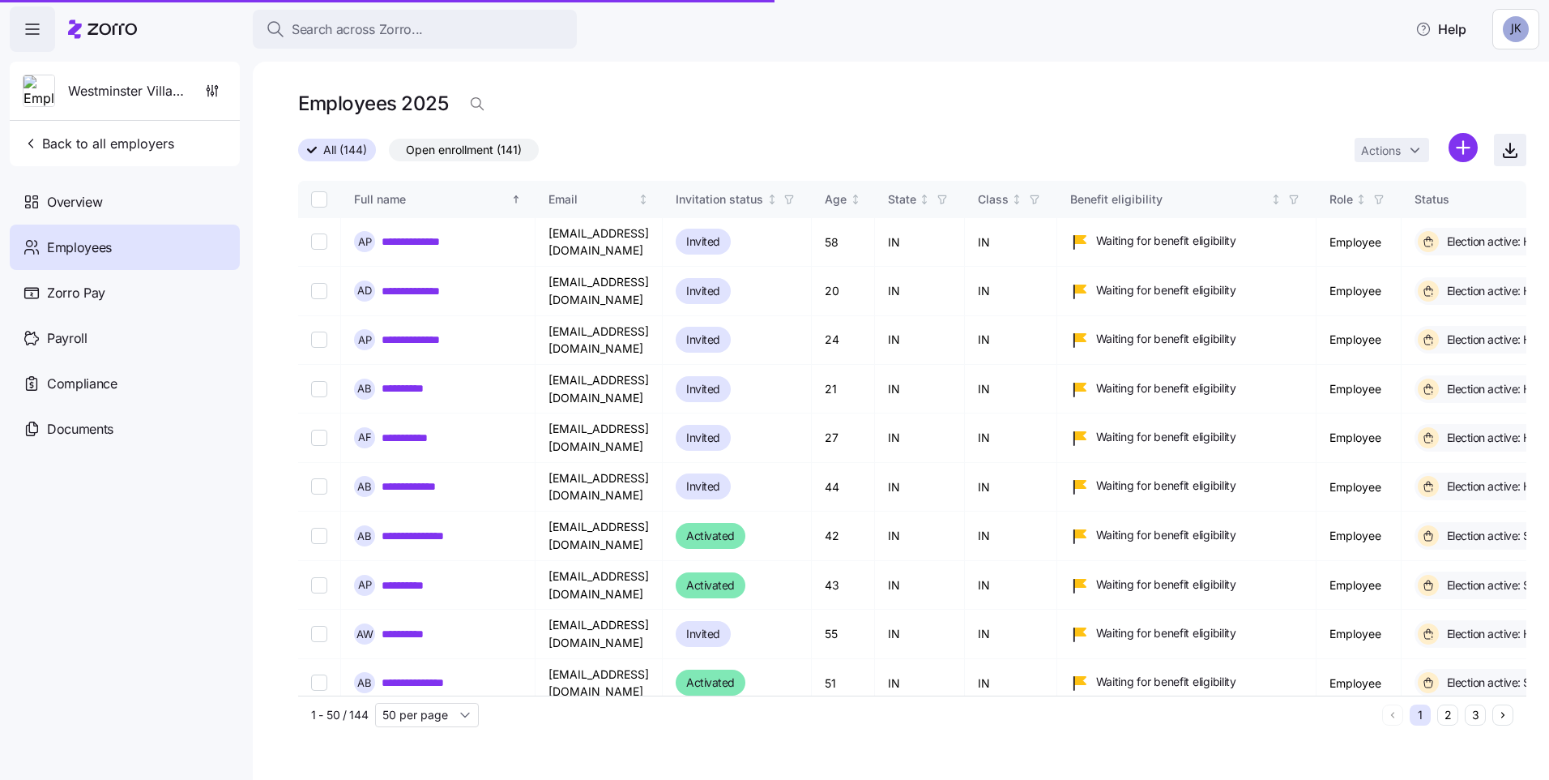
click at [1510, 152] on icon "button" at bounding box center [1510, 148] width 0 height 10
click at [1531, 69] on div "**********" at bounding box center [901, 421] width 1296 height 718
click at [1516, 20] on html "**********" at bounding box center [774, 385] width 1549 height 770
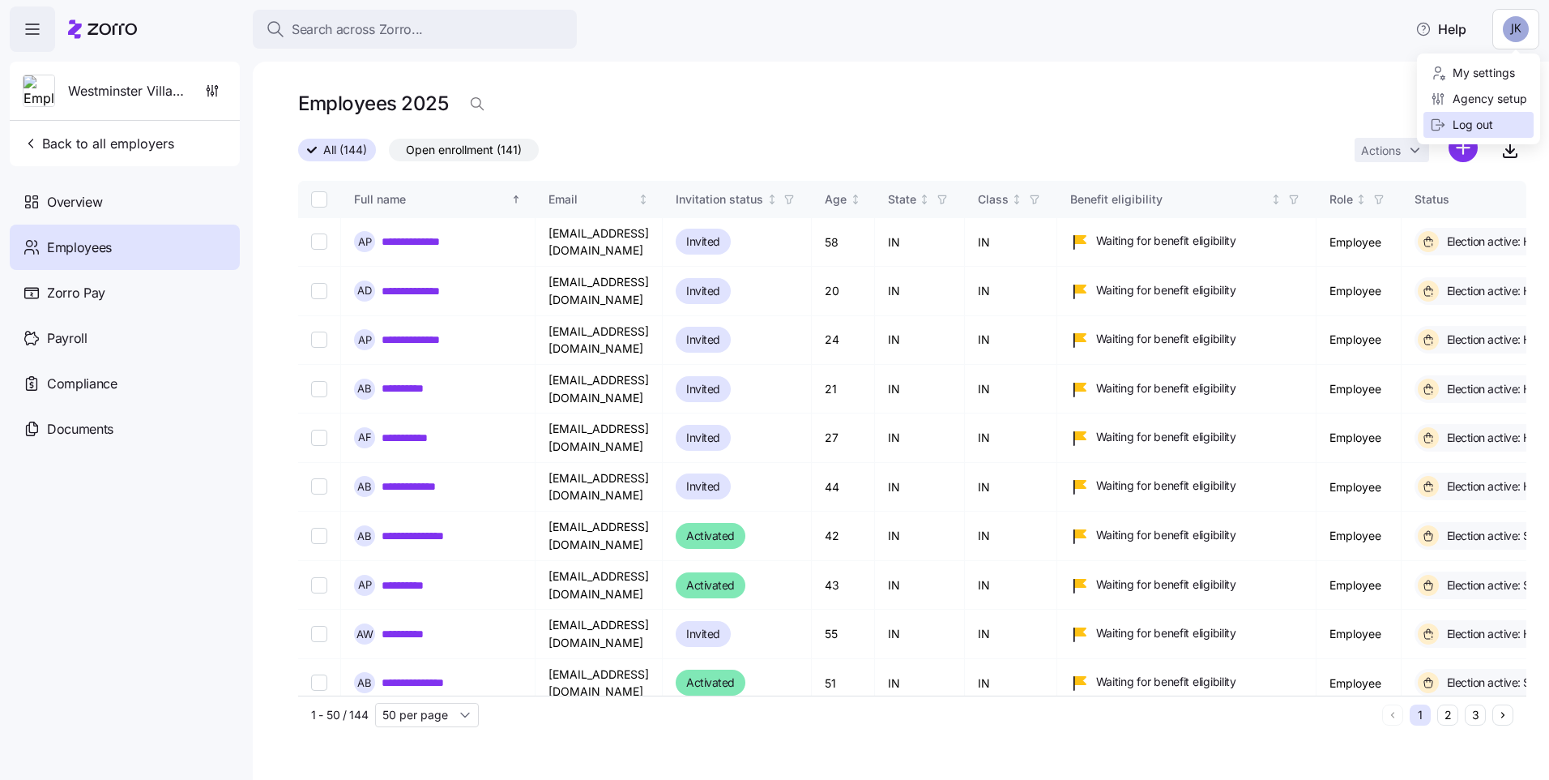
click at [1471, 123] on div "Log out" at bounding box center [1461, 125] width 63 height 18
